Goal: Transaction & Acquisition: Purchase product/service

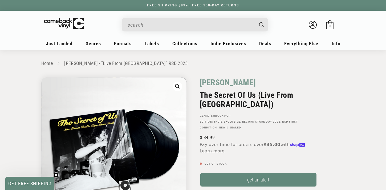
click at [142, 25] on input "When autocomplete results are available use up and down arrows to review and en…" at bounding box center [190, 24] width 126 height 11
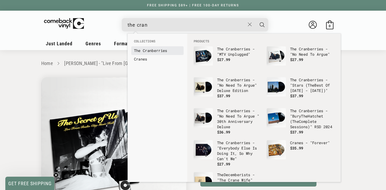
type input "the cran"
click at [149, 49] on b "Cran" at bounding box center [147, 50] width 9 height 5
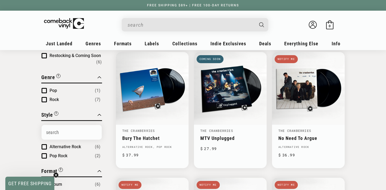
scroll to position [63, 0]
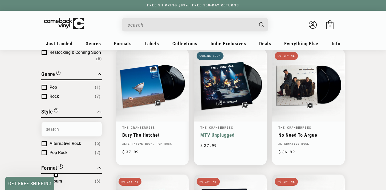
click at [230, 132] on link "MTV Unplugged" at bounding box center [230, 135] width 60 height 6
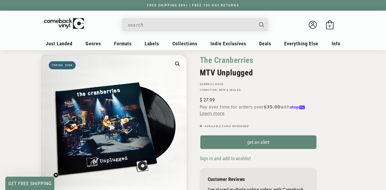
scroll to position [23, 0]
